Goal: Information Seeking & Learning: Learn about a topic

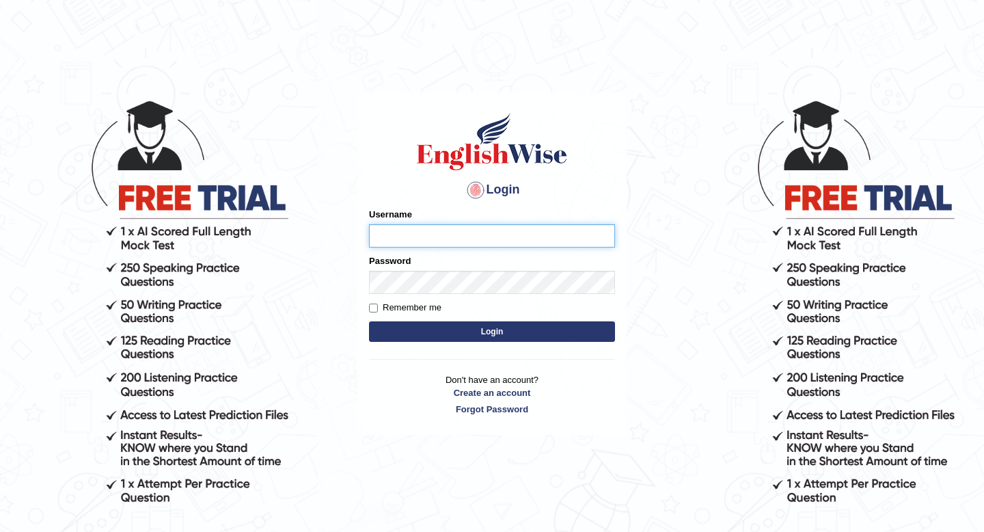
type input "susmitag_parramatta"
click at [454, 329] on button "Login" at bounding box center [492, 331] width 246 height 21
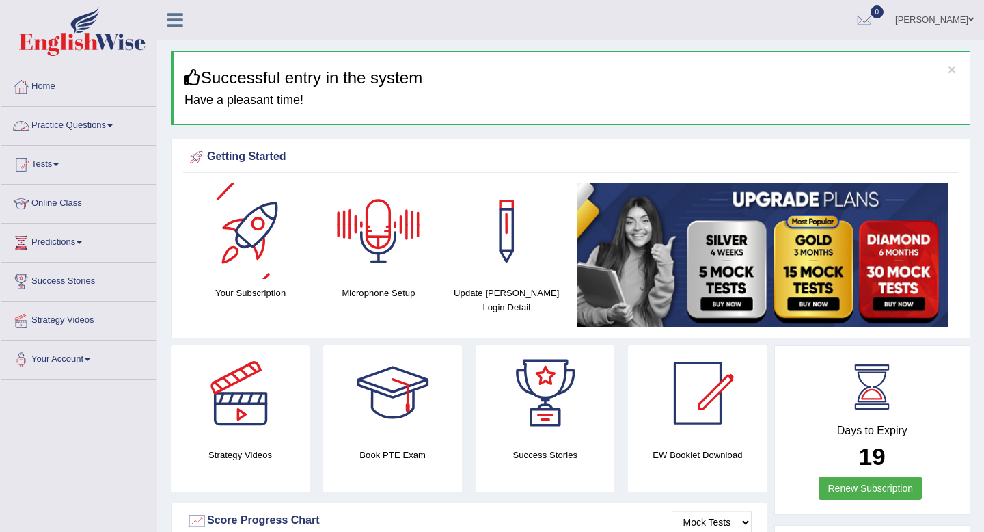
click at [96, 122] on link "Practice Questions" at bounding box center [79, 124] width 156 height 34
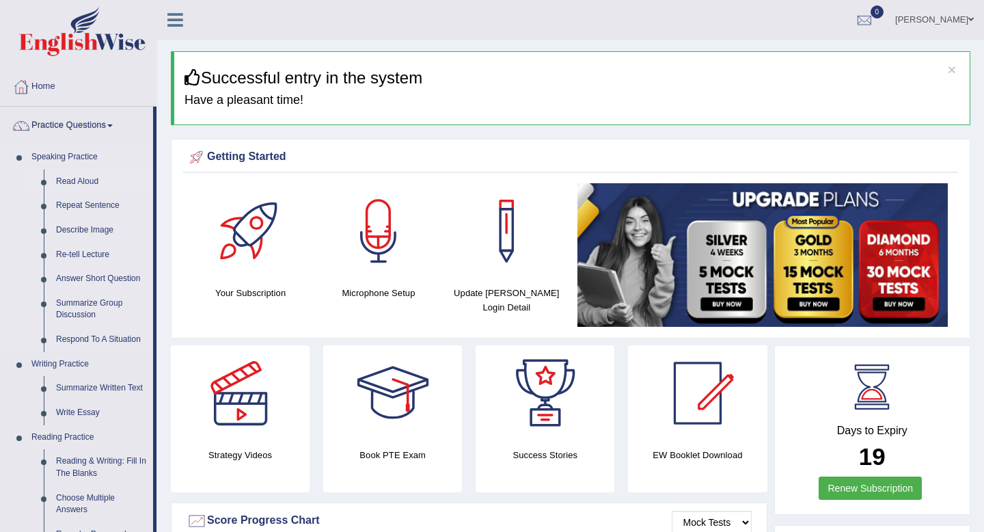
click at [79, 184] on link "Read Aloud" at bounding box center [101, 182] width 103 height 25
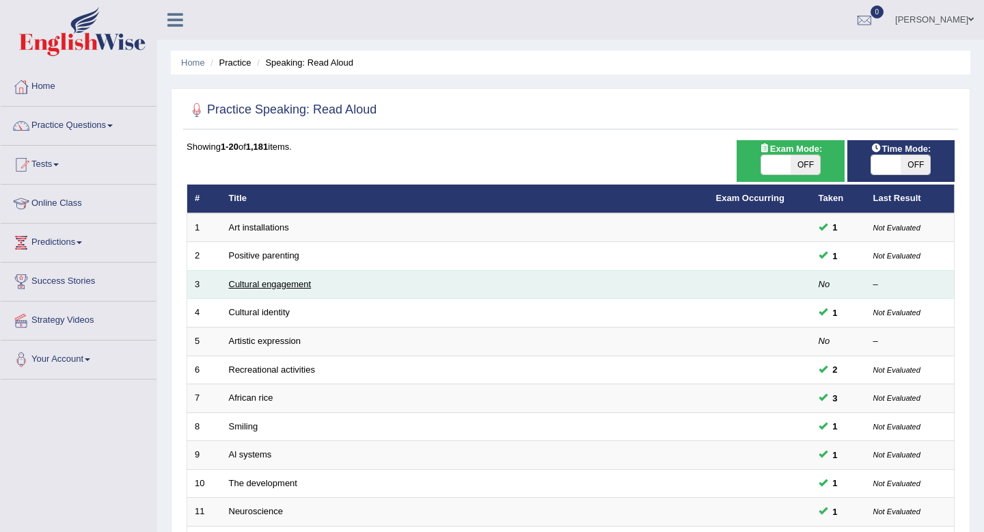
click at [263, 283] on link "Cultural engagement" at bounding box center [270, 284] width 83 height 10
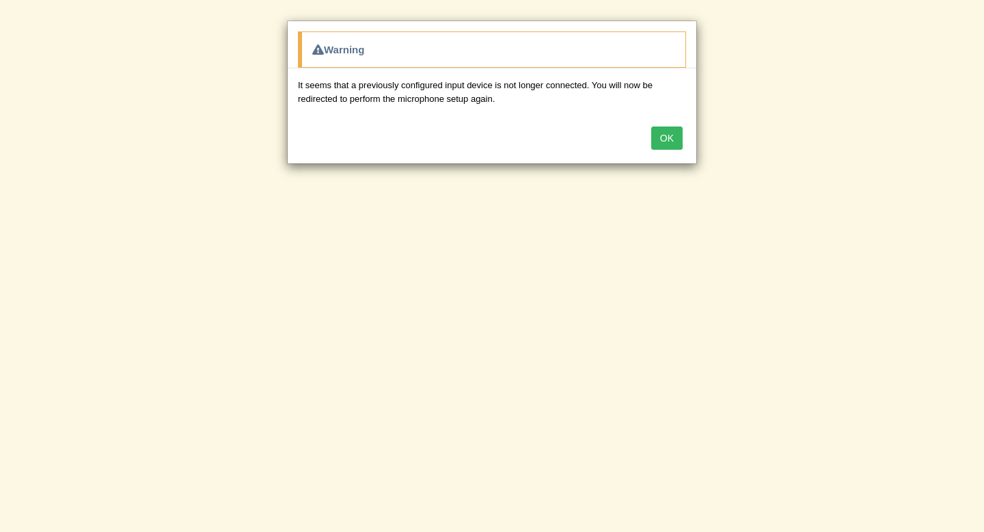
click at [669, 140] on button "OK" at bounding box center [666, 137] width 31 height 23
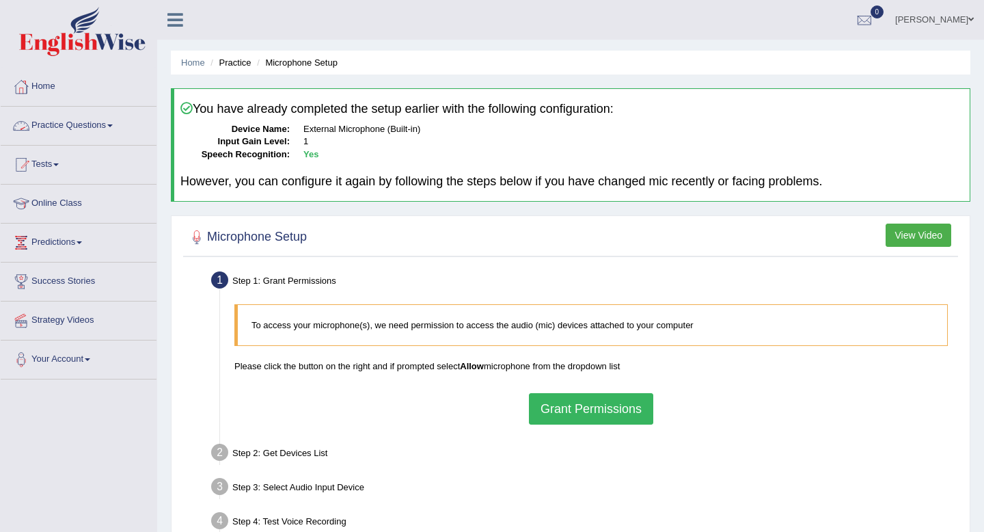
click at [69, 125] on link "Practice Questions" at bounding box center [79, 124] width 156 height 34
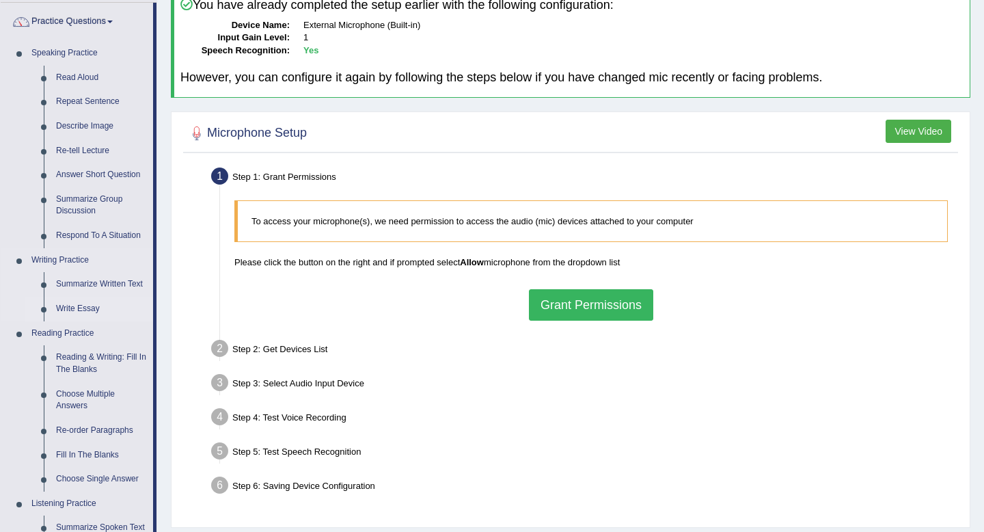
scroll to position [105, 0]
click at [94, 360] on link "Reading & Writing: Fill In The Blanks" at bounding box center [101, 362] width 103 height 36
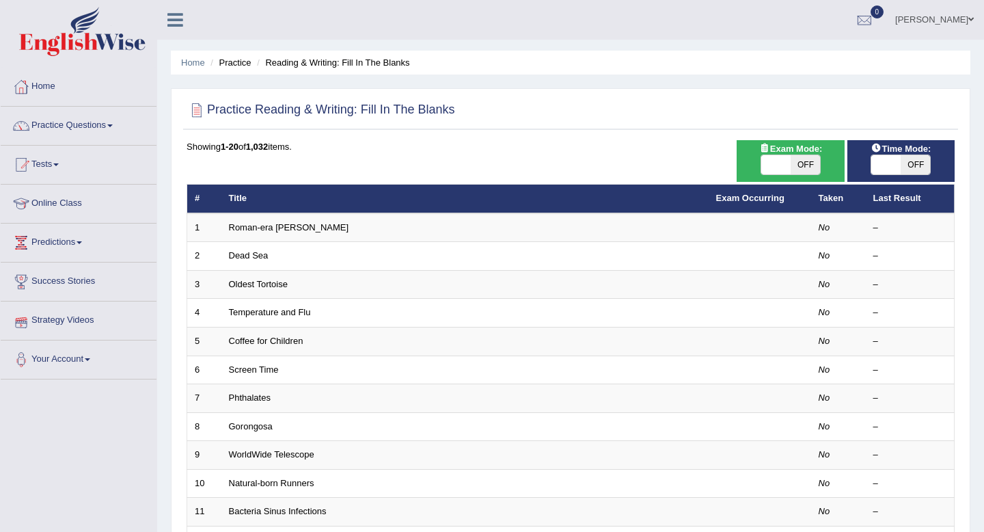
click at [791, 165] on span "OFF" at bounding box center [805, 164] width 29 height 19
checkbox input "true"
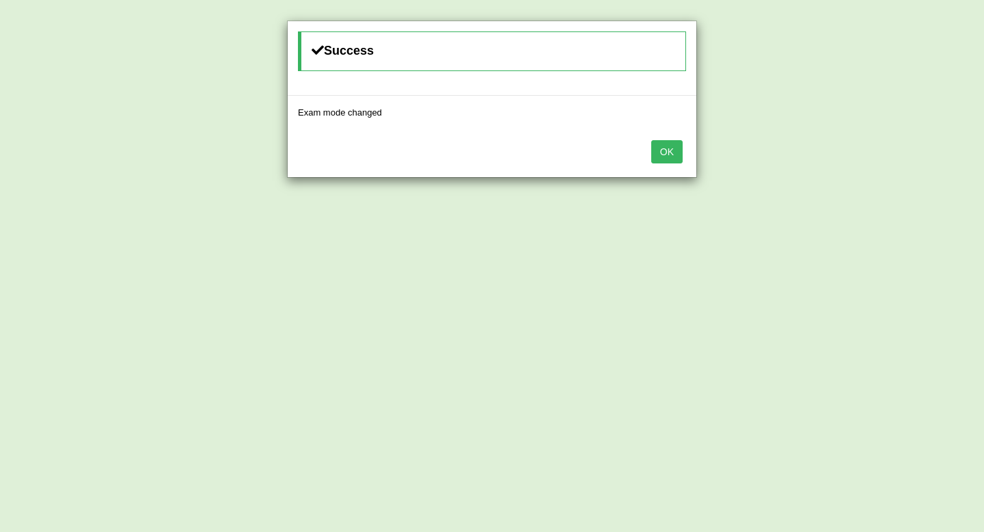
click at [677, 156] on button "OK" at bounding box center [666, 151] width 31 height 23
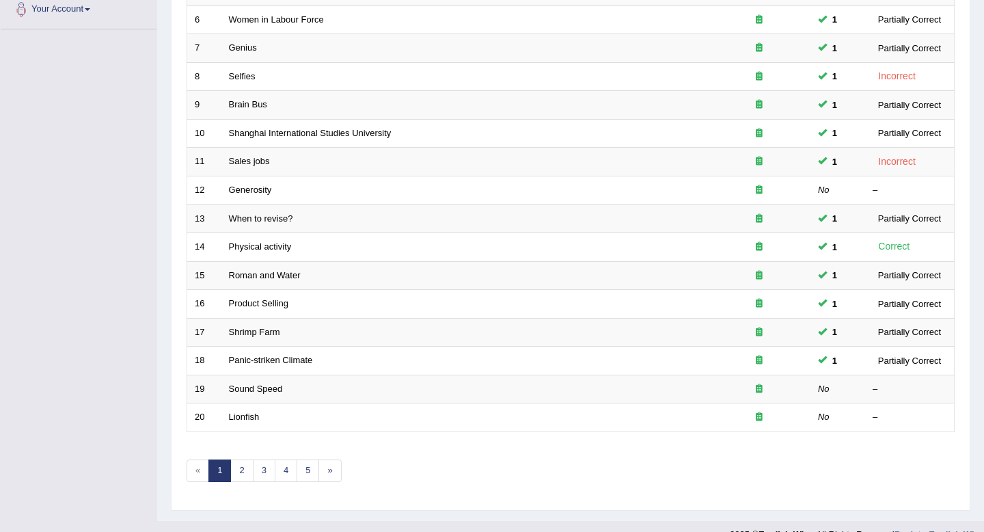
scroll to position [373, 0]
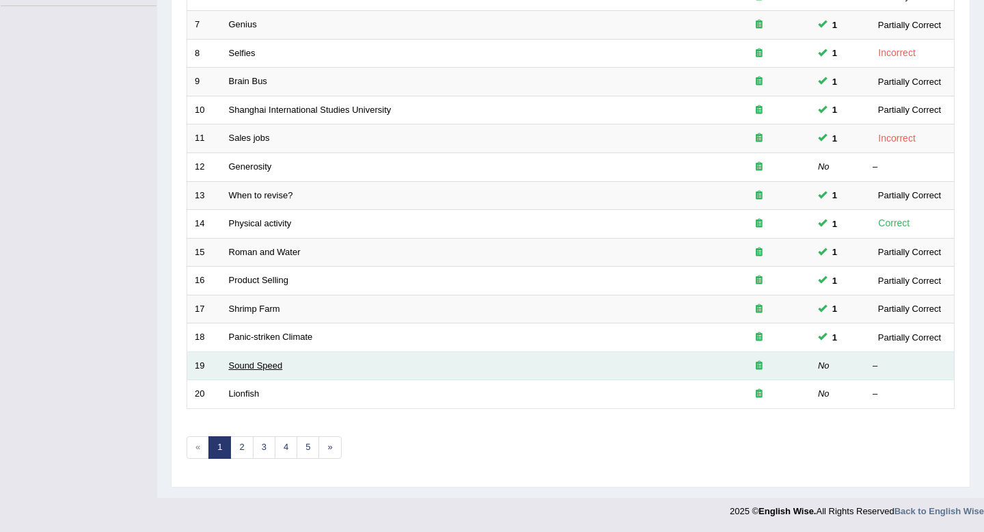
click at [267, 366] on link "Sound Speed" at bounding box center [256, 365] width 54 height 10
